Goal: Navigation & Orientation: Find specific page/section

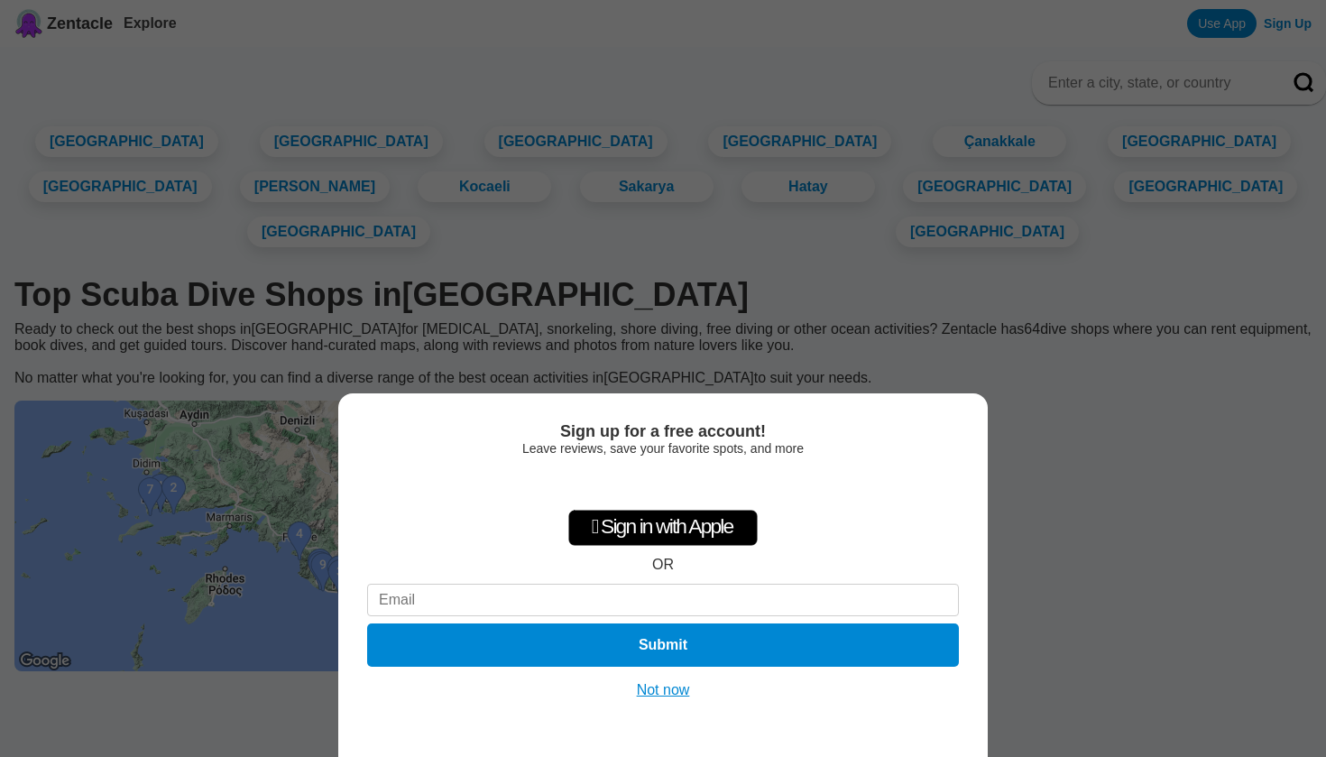
click at [672, 688] on button "Not now" at bounding box center [663, 690] width 64 height 18
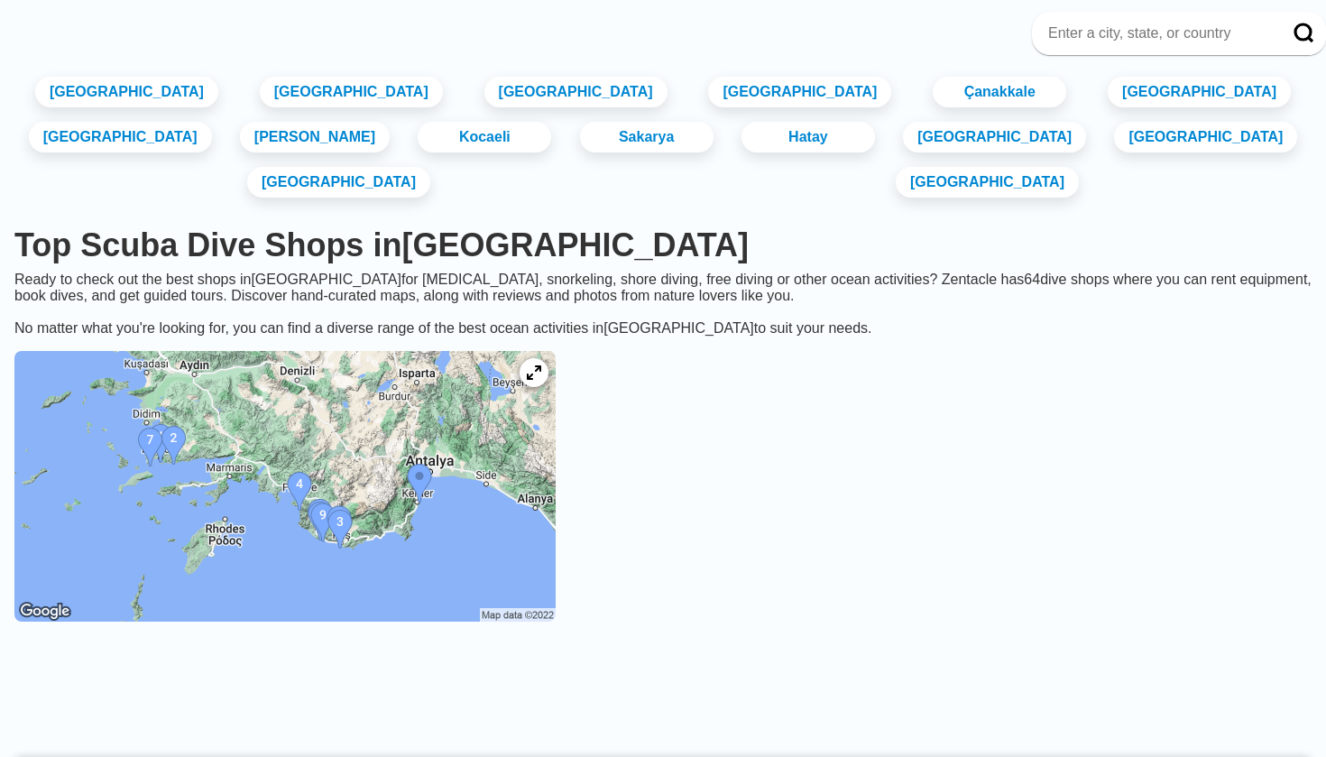
scroll to position [41, 0]
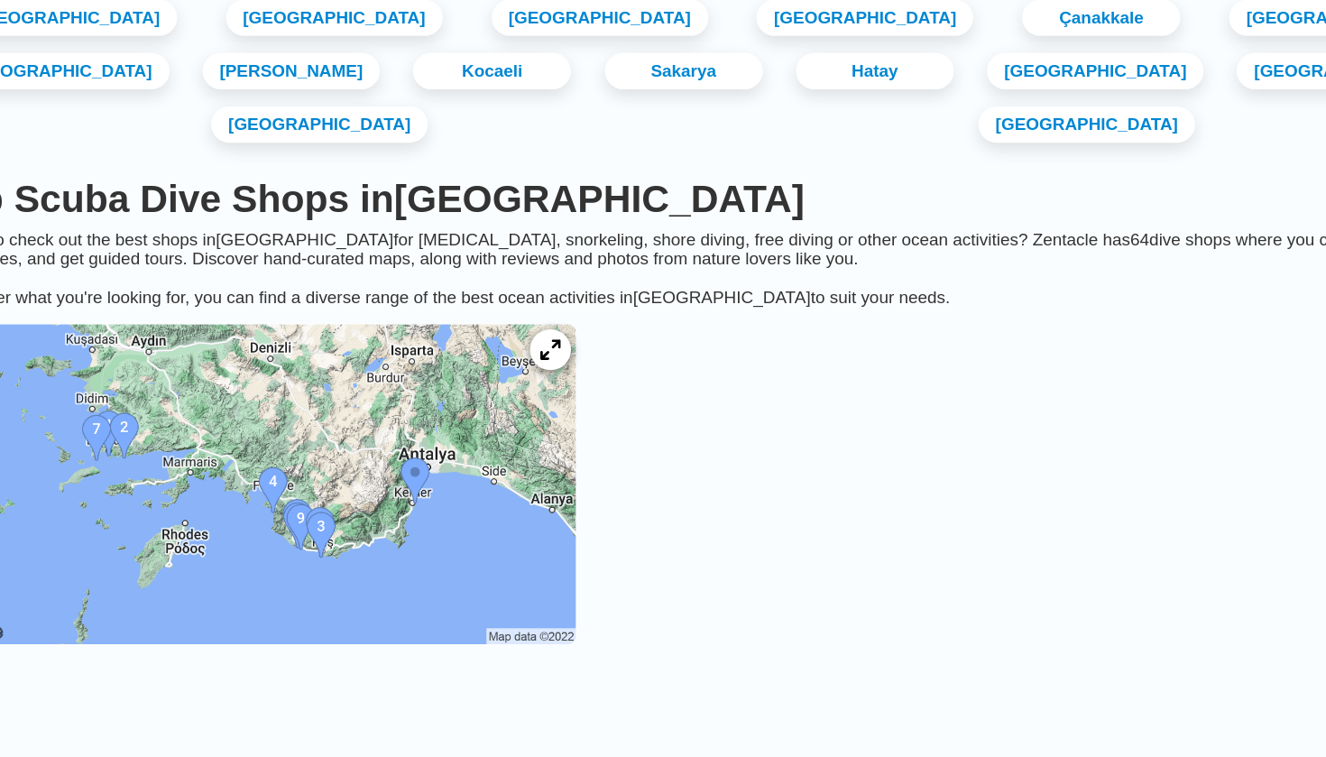
click at [517, 363] on div at bounding box center [534, 380] width 34 height 34
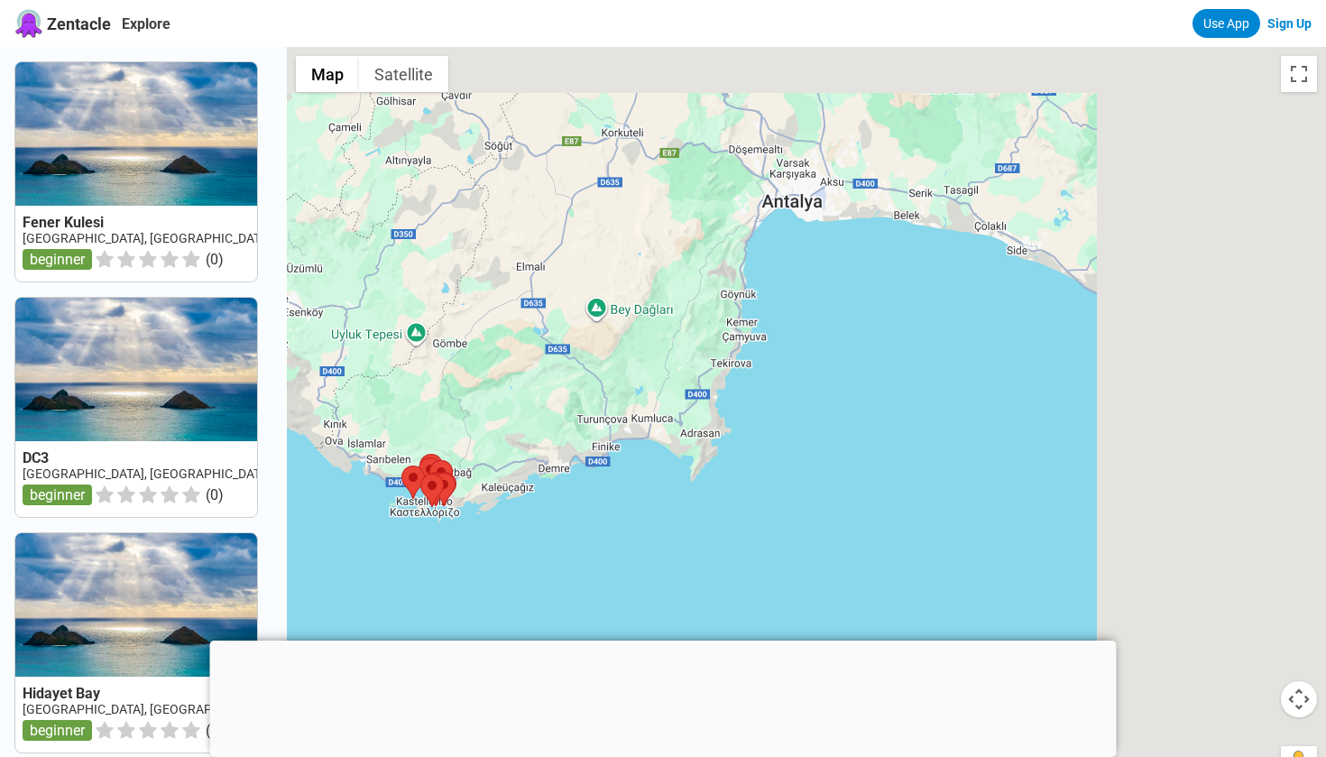
drag, startPoint x: 980, startPoint y: 322, endPoint x: 597, endPoint y: 385, distance: 388.4
click at [597, 385] on div at bounding box center [806, 425] width 1039 height 757
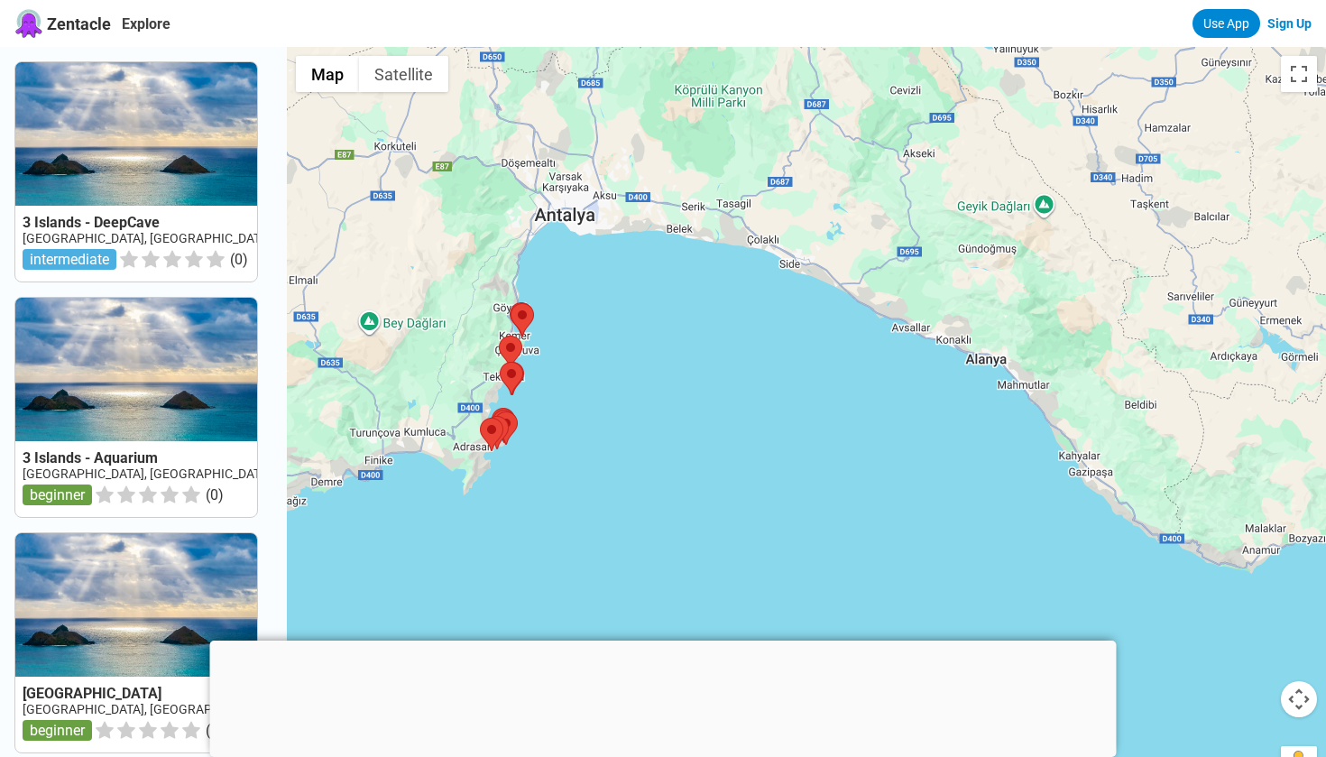
drag, startPoint x: 927, startPoint y: 360, endPoint x: 730, endPoint y: 357, distance: 197.5
click at [731, 359] on div at bounding box center [806, 425] width 1039 height 757
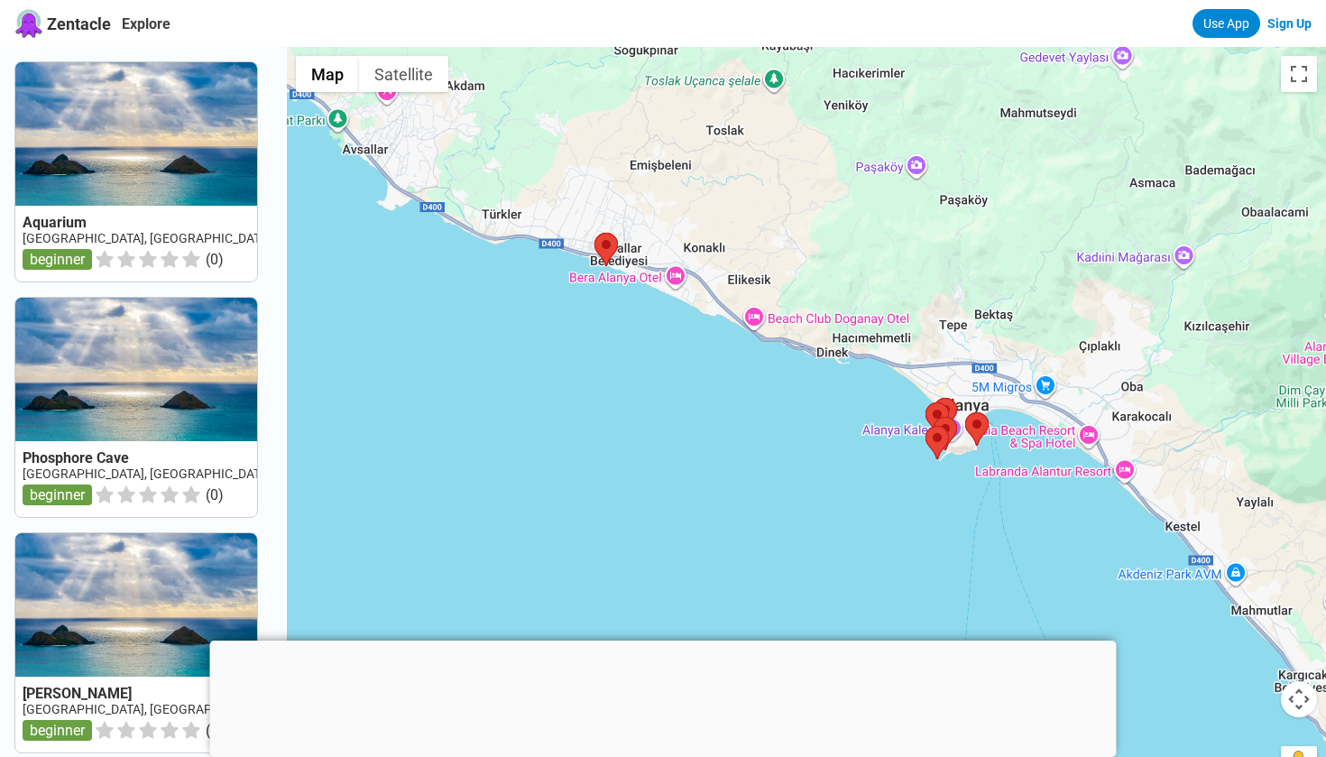
drag, startPoint x: 702, startPoint y: 257, endPoint x: 905, endPoint y: 343, distance: 220.3
click at [905, 343] on div at bounding box center [806, 425] width 1039 height 757
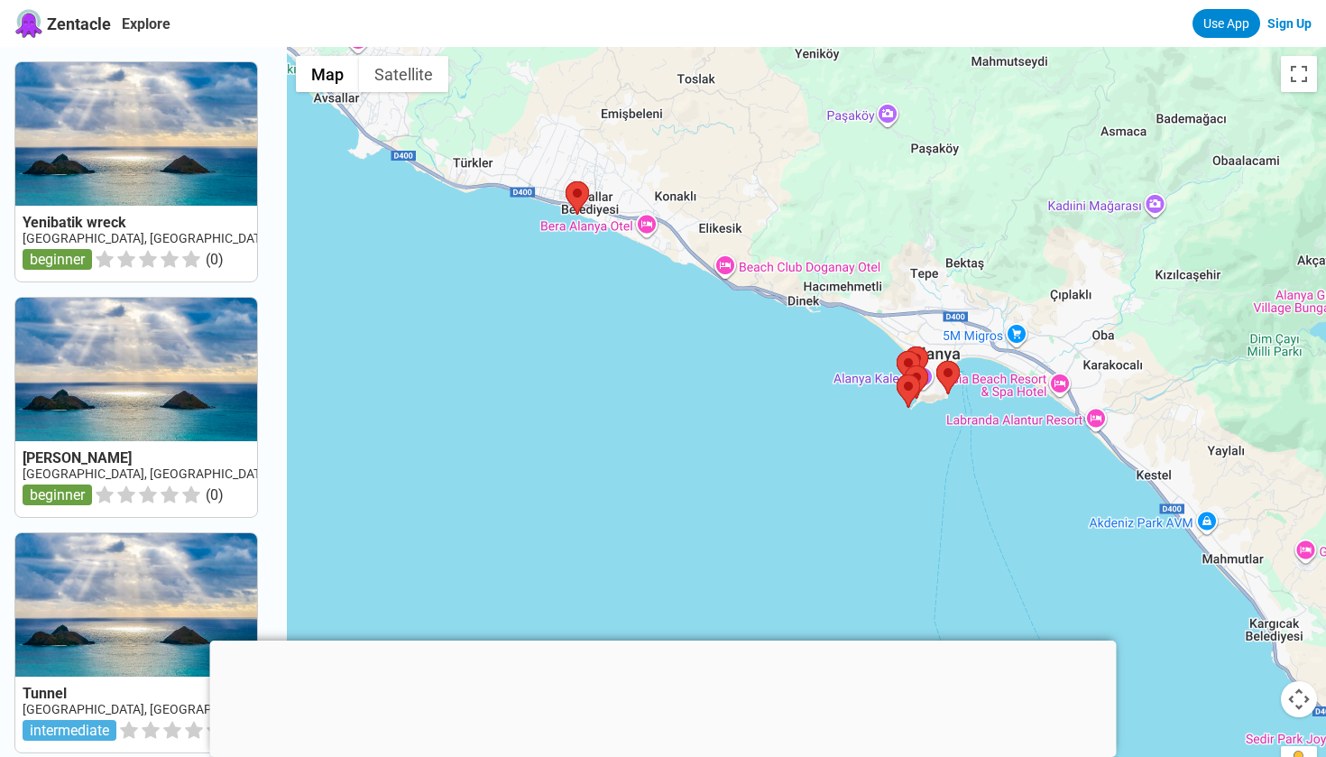
drag, startPoint x: 896, startPoint y: 527, endPoint x: 861, endPoint y: 470, distance: 66.8
click at [861, 470] on div at bounding box center [806, 425] width 1039 height 757
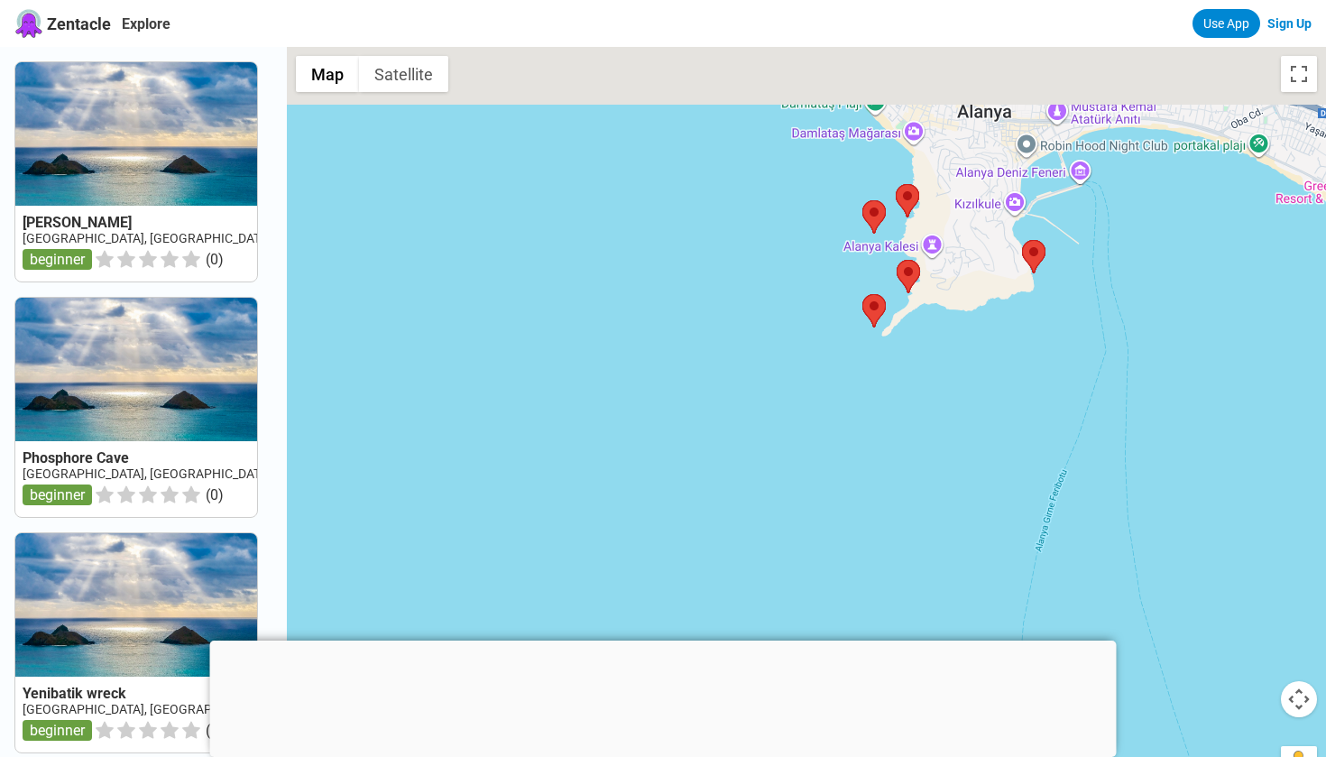
drag, startPoint x: 945, startPoint y: 306, endPoint x: 880, endPoint y: 408, distance: 120.8
click at [880, 409] on div at bounding box center [806, 425] width 1039 height 757
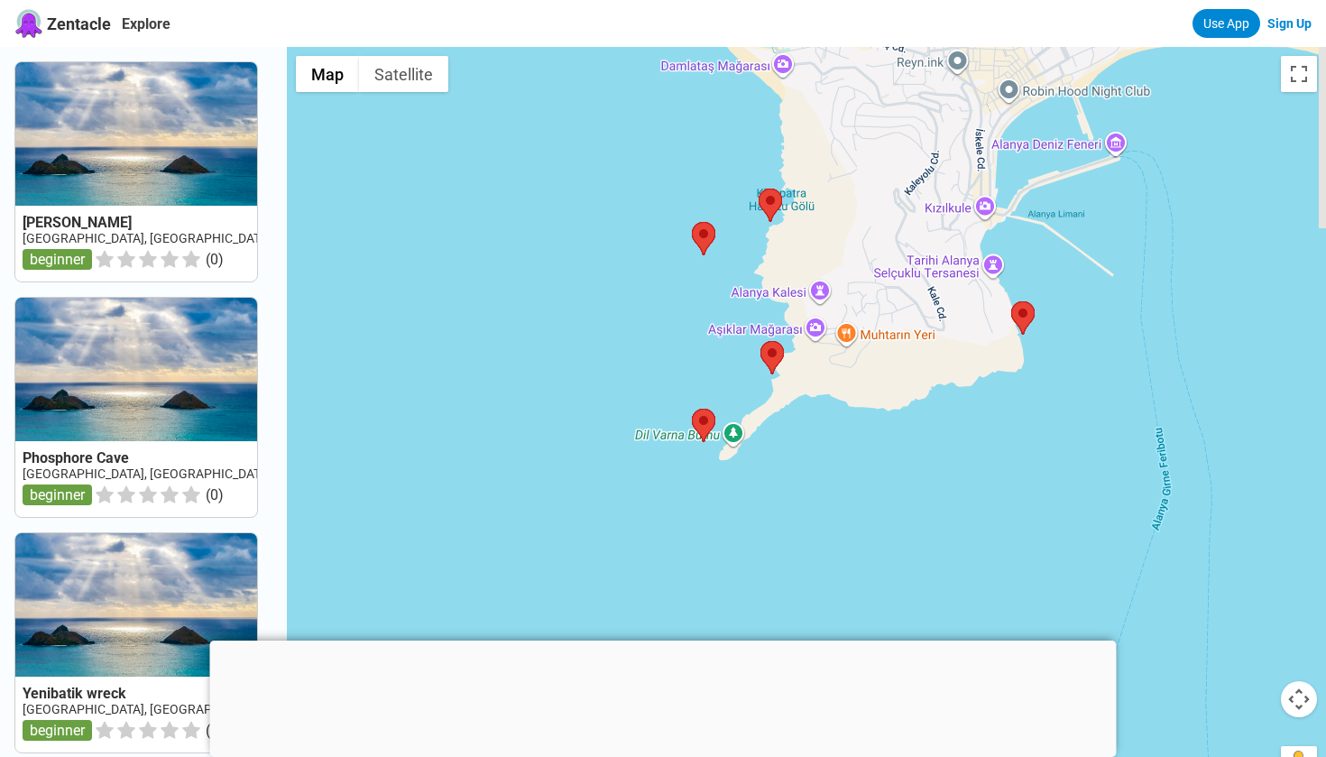
drag, startPoint x: 953, startPoint y: 377, endPoint x: 850, endPoint y: 418, distance: 110.9
click at [850, 418] on div at bounding box center [806, 425] width 1039 height 757
click at [818, 1] on div "Zentacle Explore Use App Sign Up" at bounding box center [663, 23] width 1326 height 47
click at [1011, 301] on area at bounding box center [1011, 301] width 0 height 0
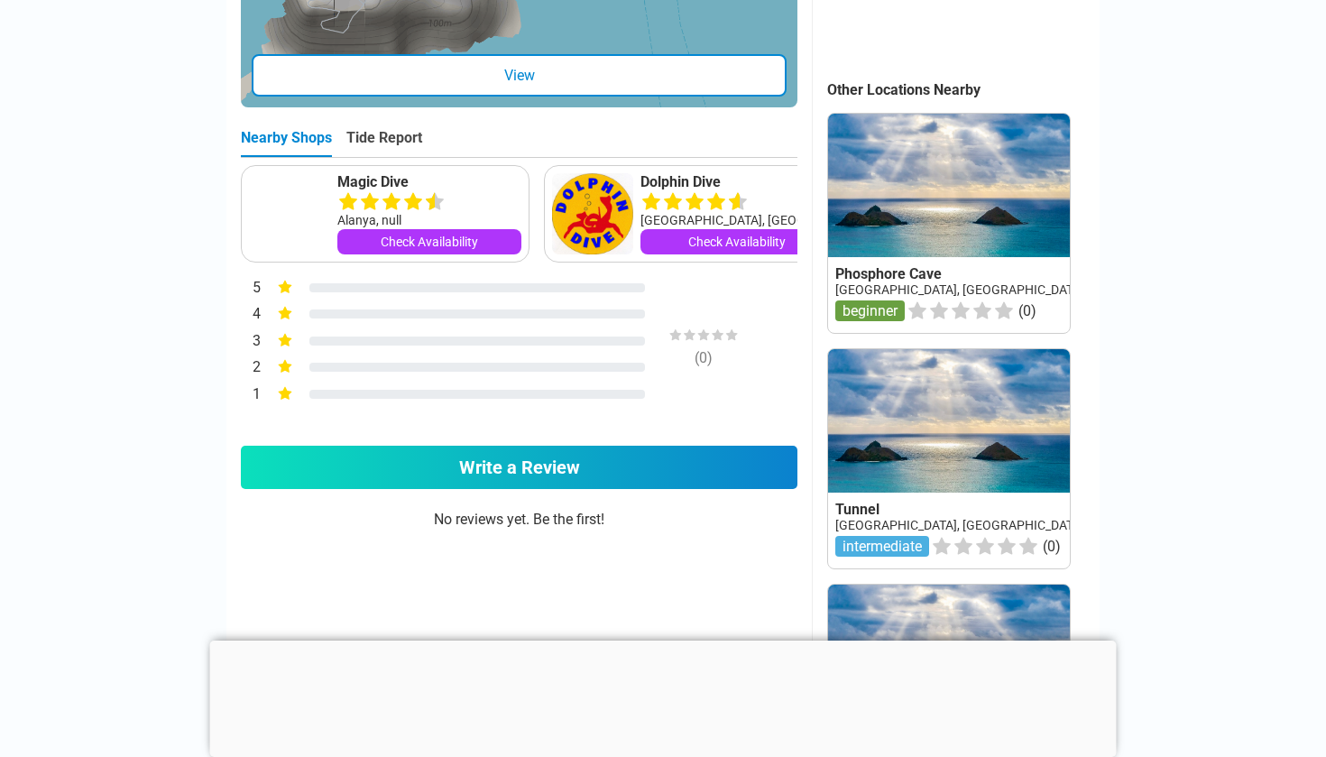
scroll to position [372, 0]
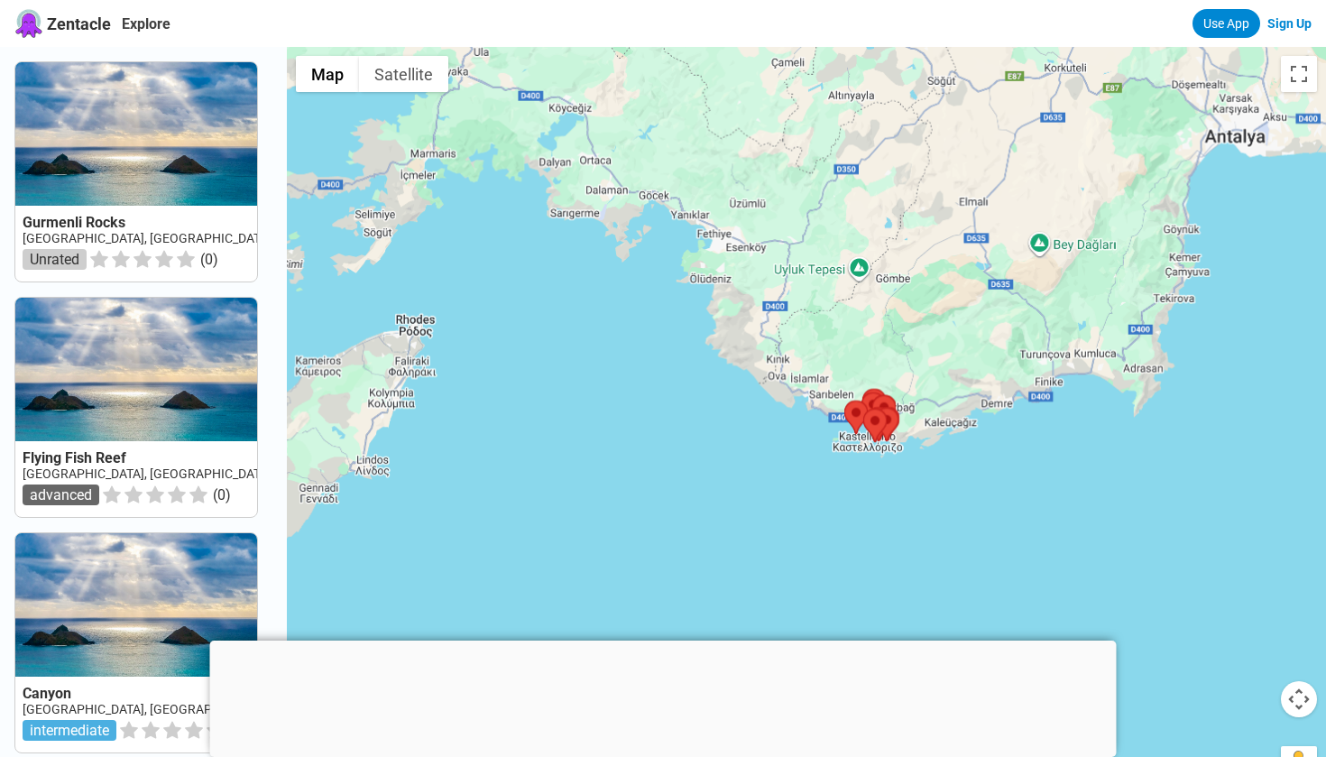
drag, startPoint x: 1037, startPoint y: 448, endPoint x: 617, endPoint y: 449, distance: 420.2
click at [617, 449] on div at bounding box center [806, 425] width 1039 height 757
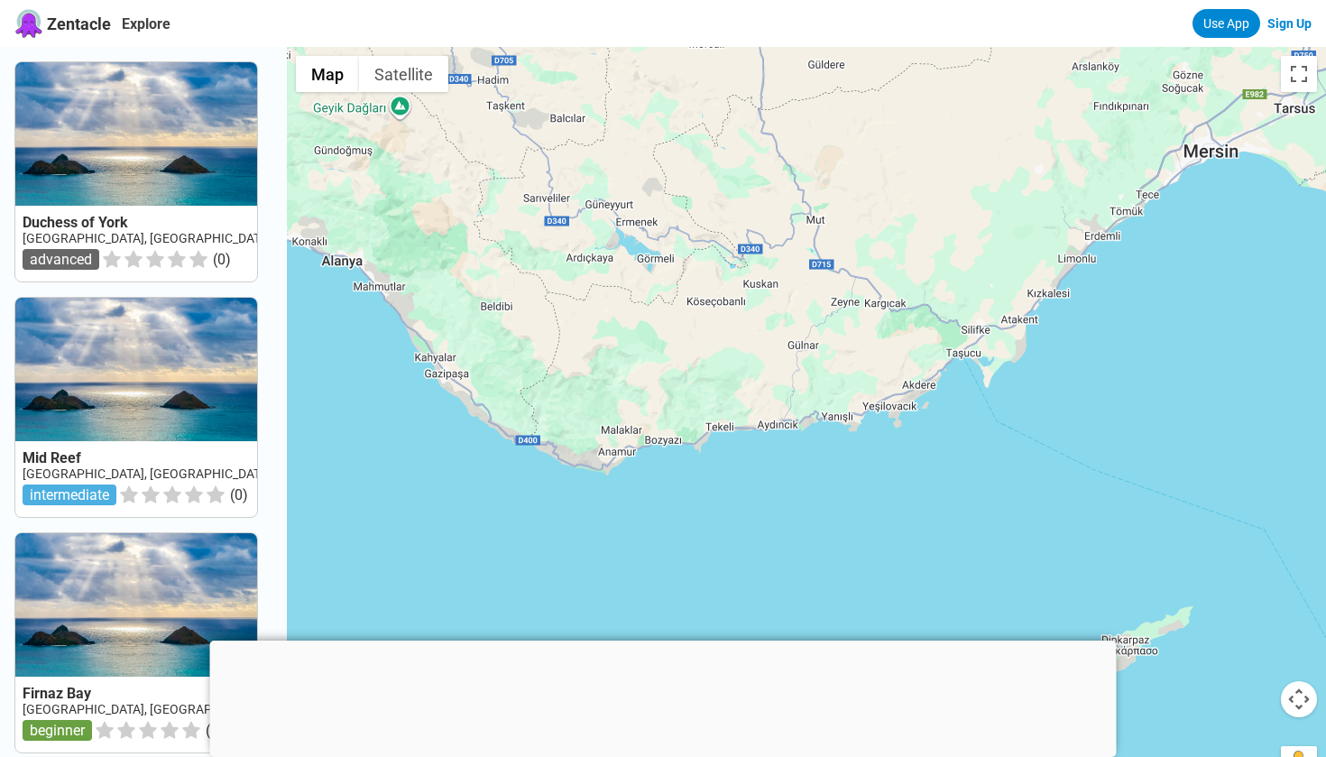
drag, startPoint x: 871, startPoint y: 405, endPoint x: 750, endPoint y: 382, distance: 122.9
click at [750, 382] on div at bounding box center [806, 425] width 1039 height 757
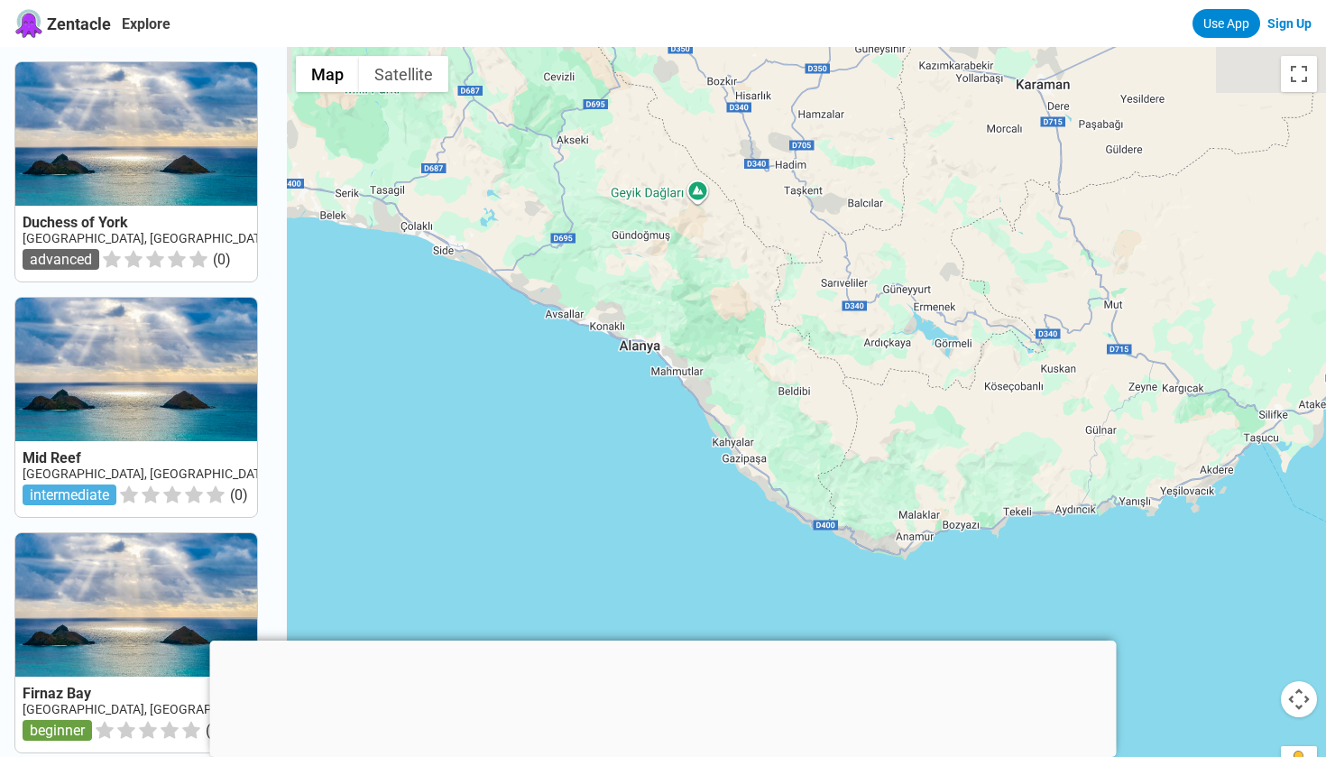
drag, startPoint x: 750, startPoint y: 382, endPoint x: 1062, endPoint y: 469, distance: 323.8
click at [1062, 469] on div at bounding box center [806, 425] width 1039 height 757
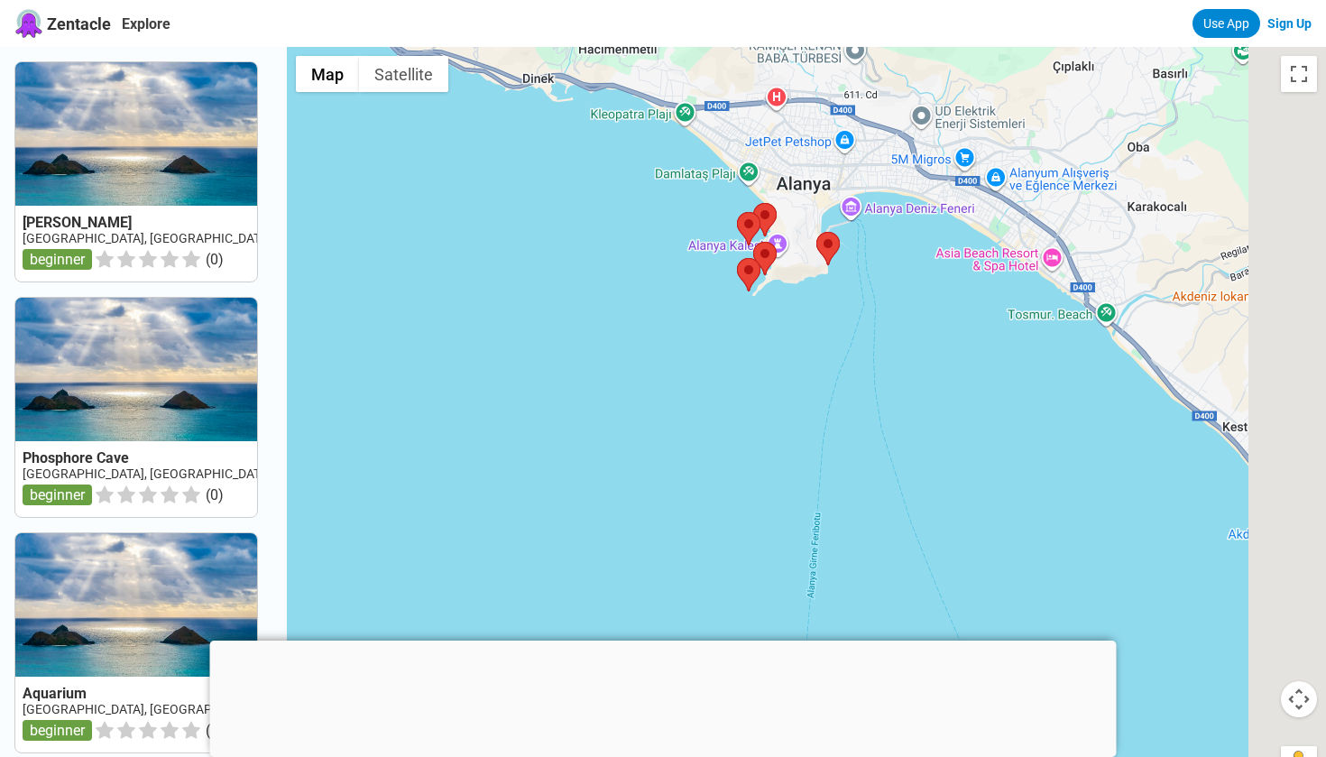
drag, startPoint x: 816, startPoint y: 324, endPoint x: 543, endPoint y: 447, distance: 299.9
click at [543, 448] on div at bounding box center [806, 425] width 1039 height 757
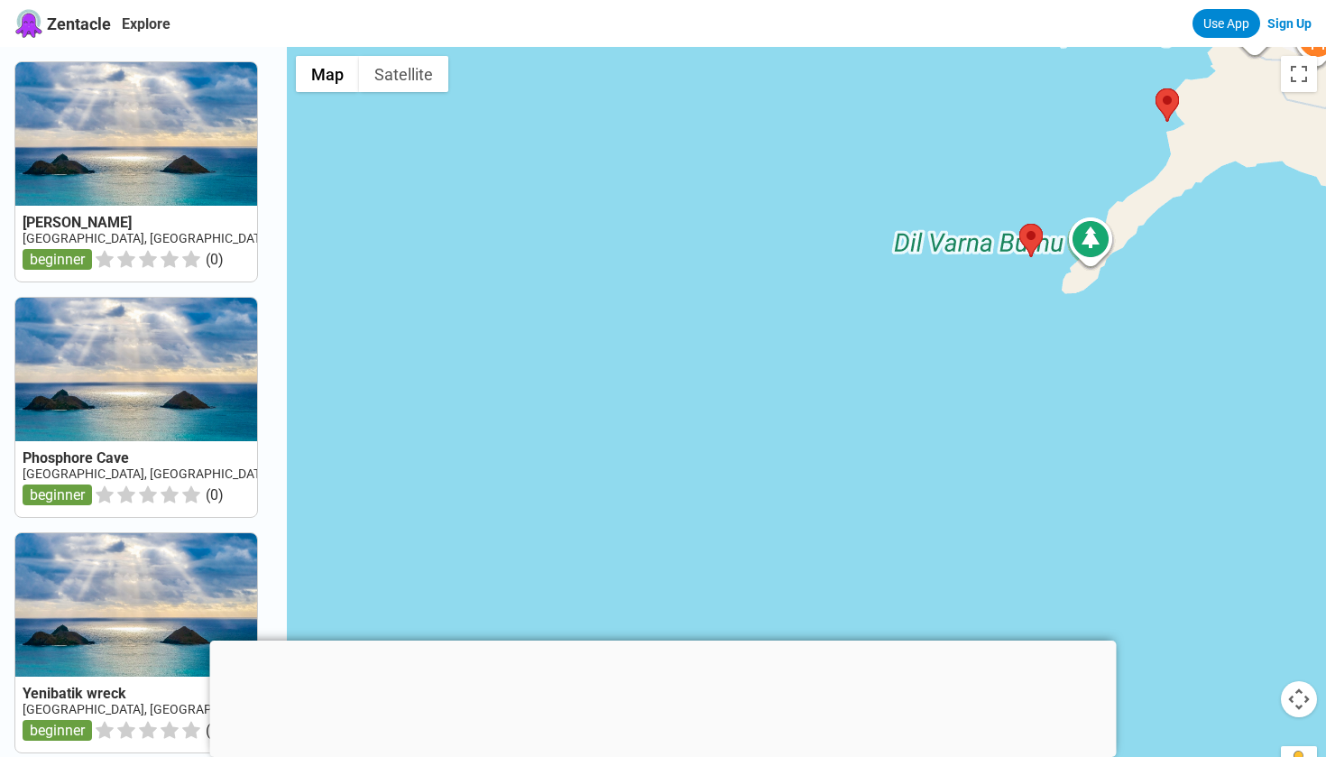
drag, startPoint x: 735, startPoint y: 285, endPoint x: 500, endPoint y: 482, distance: 307.3
click at [500, 482] on div at bounding box center [806, 425] width 1039 height 757
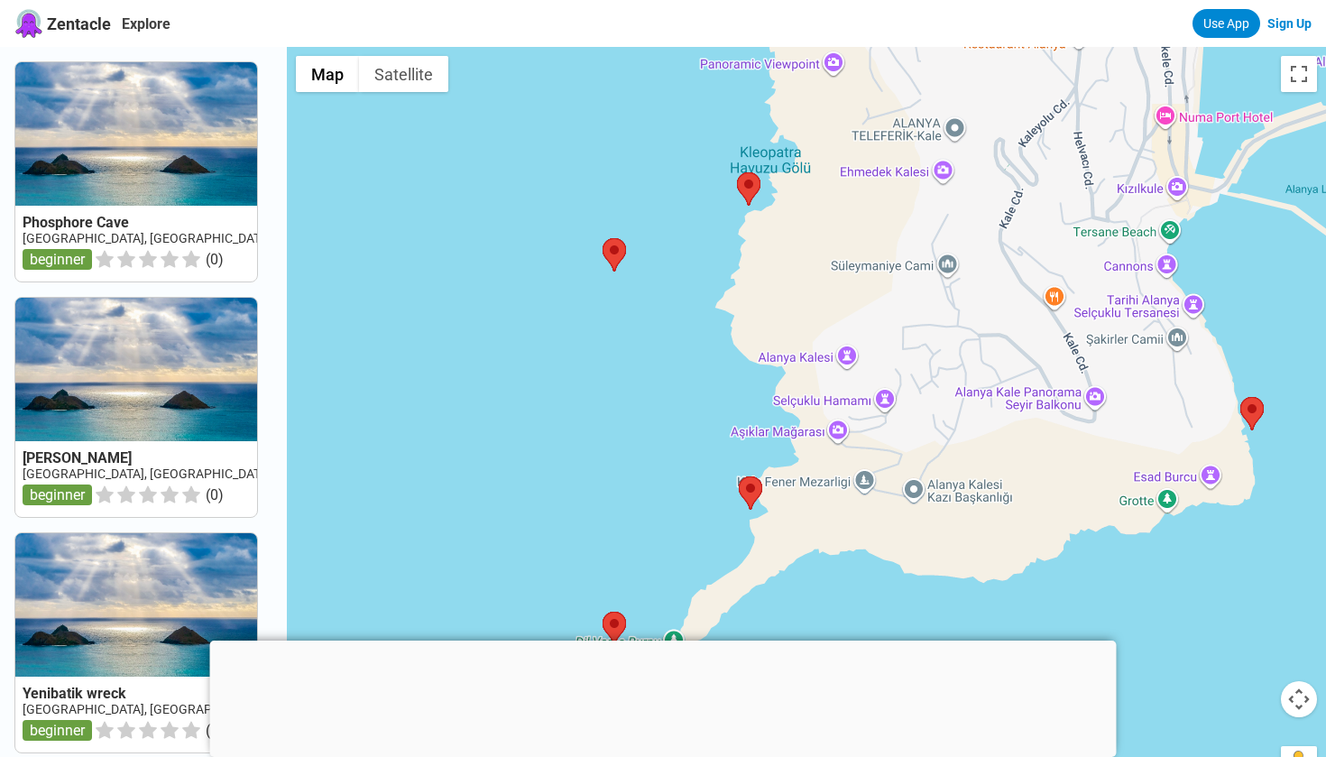
drag, startPoint x: 623, startPoint y: 399, endPoint x: 586, endPoint y: 438, distance: 54.2
click at [586, 438] on div at bounding box center [806, 425] width 1039 height 757
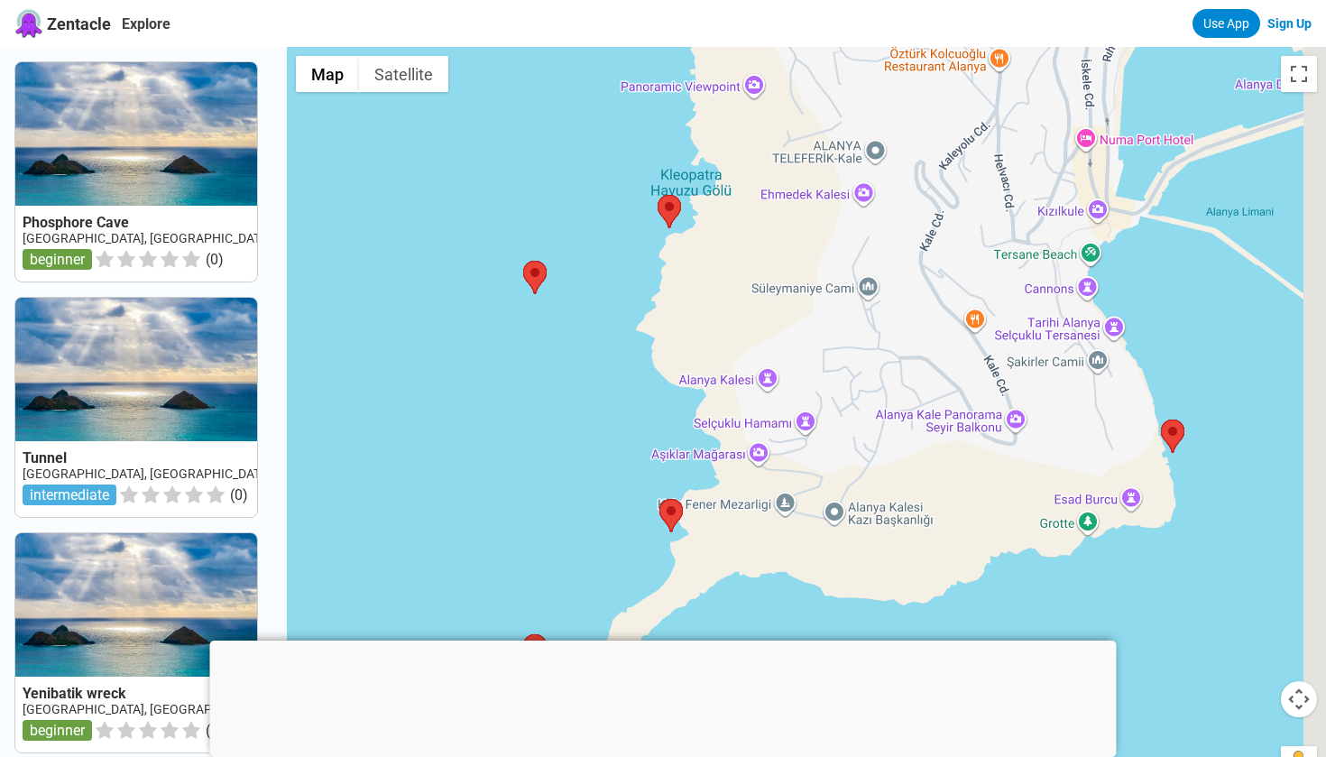
drag, startPoint x: 689, startPoint y: 402, endPoint x: 608, endPoint y: 425, distance: 84.2
click at [608, 425] on div at bounding box center [806, 425] width 1039 height 757
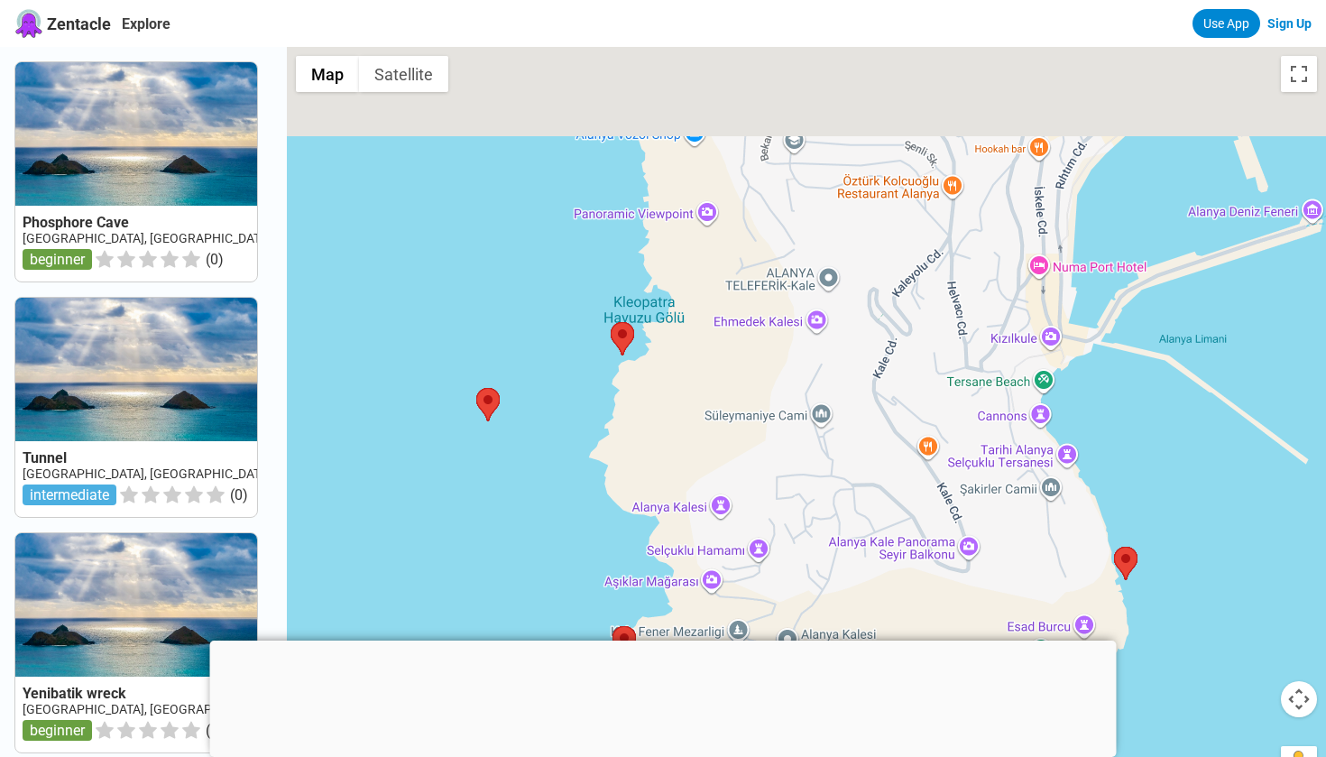
drag, startPoint x: 678, startPoint y: 273, endPoint x: 628, endPoint y: 403, distance: 139.3
click at [628, 403] on div at bounding box center [806, 425] width 1039 height 757
